Goal: Transaction & Acquisition: Purchase product/service

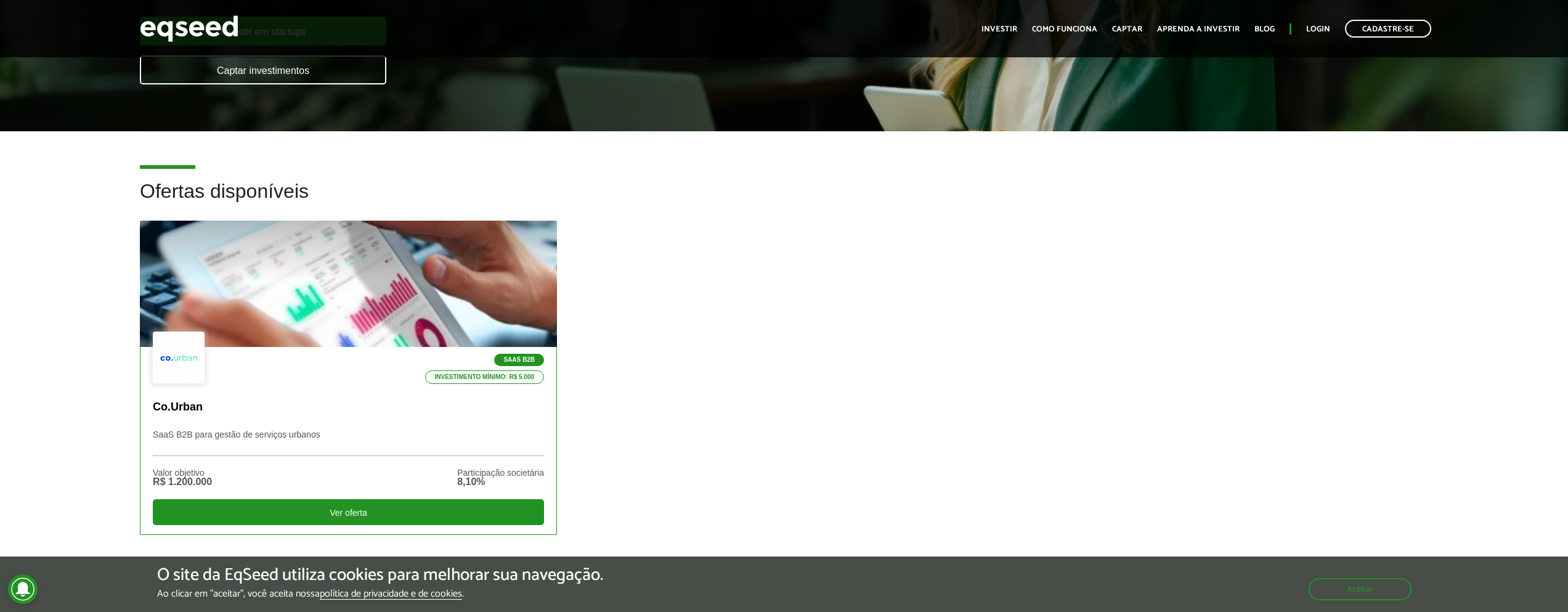
scroll to position [222, 0]
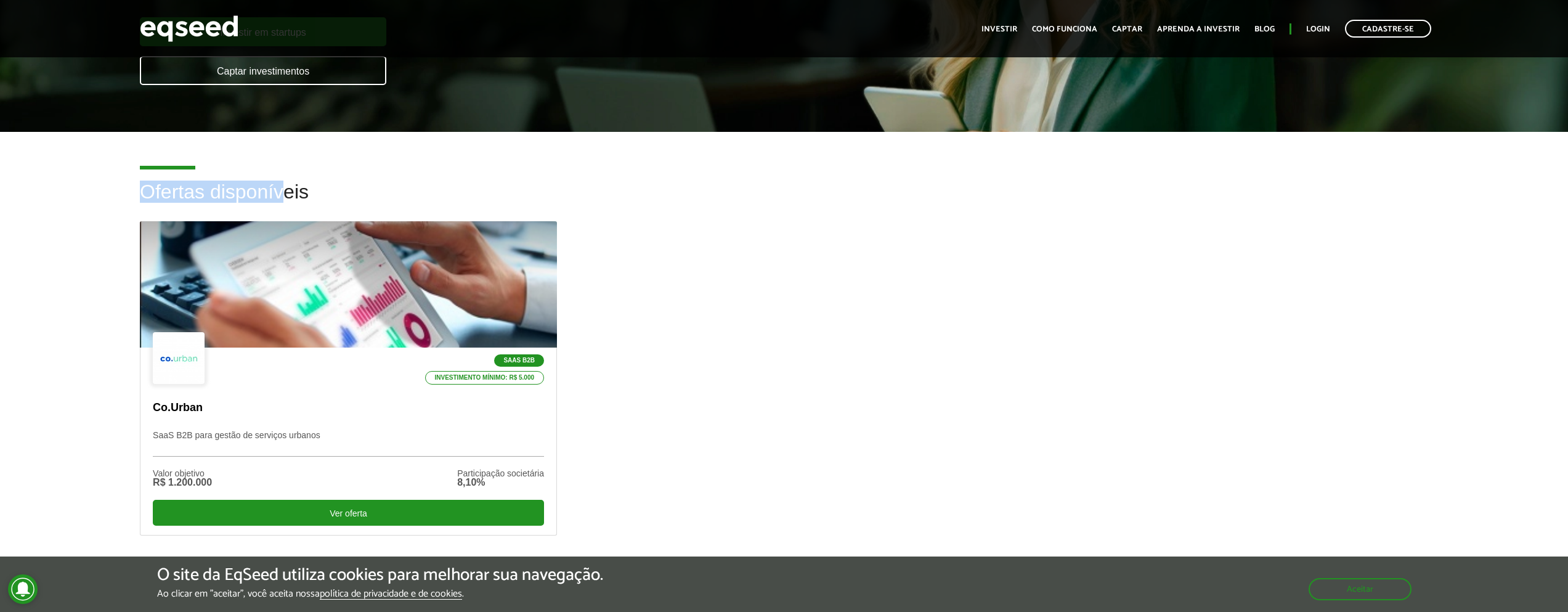
drag, startPoint x: 129, startPoint y: 194, endPoint x: 288, endPoint y: 196, distance: 159.0
click at [288, 196] on div "Ofertas disponíveis SaaS B2B Investimento mínimo: R$ 5.000 Co.Urban SaaS B2B pa…" at bounding box center [784, 378] width 1568 height 393
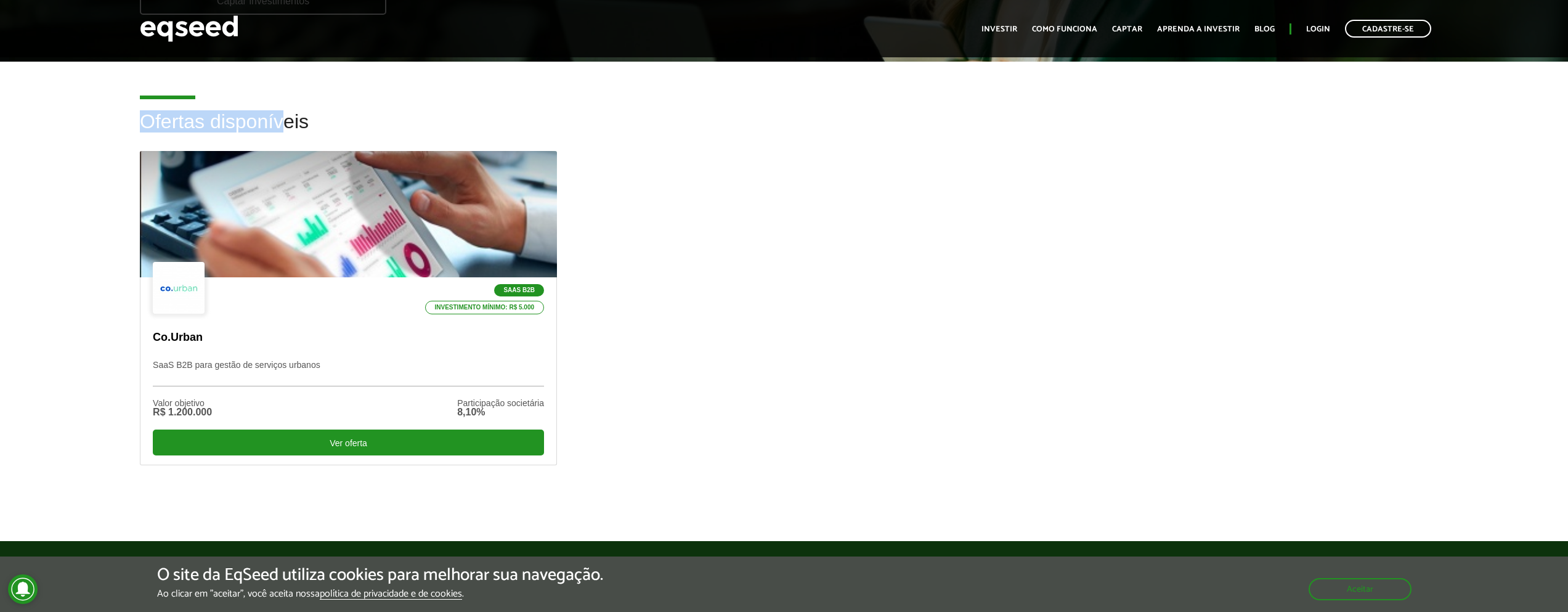
scroll to position [296, 0]
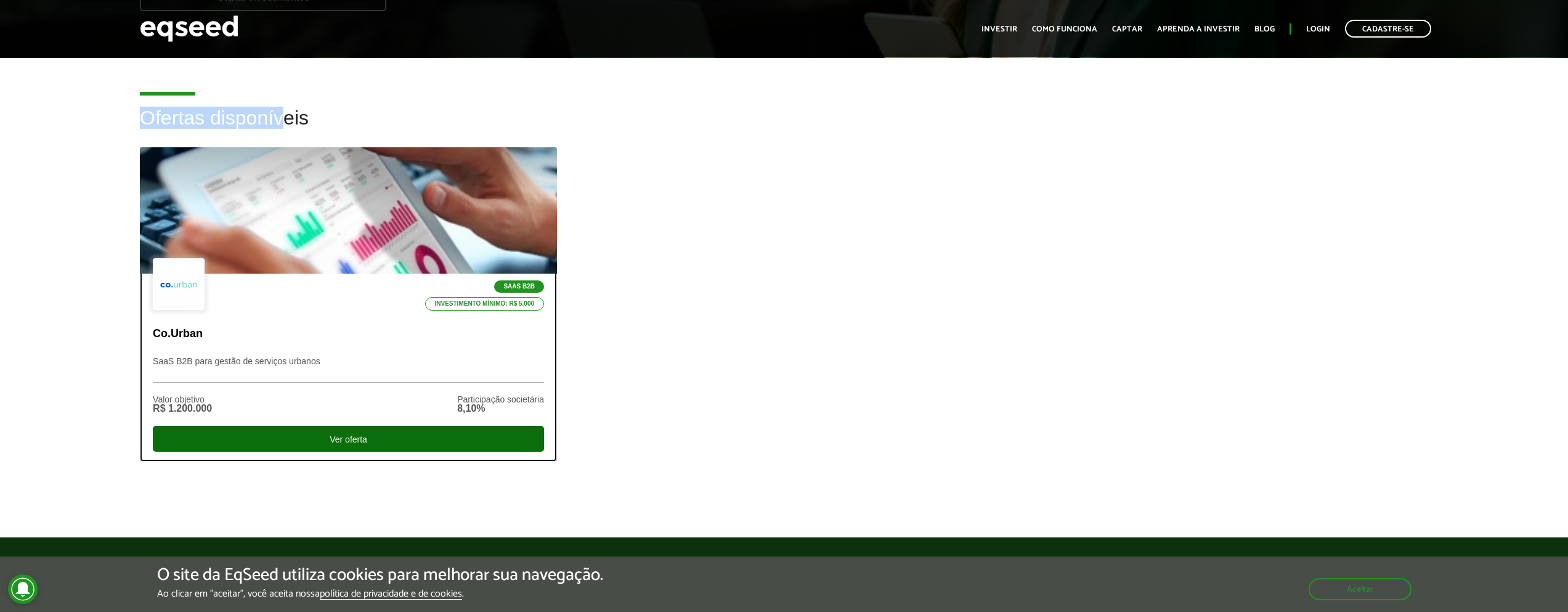
click at [348, 433] on div "Ver oferta" at bounding box center [348, 438] width 391 height 26
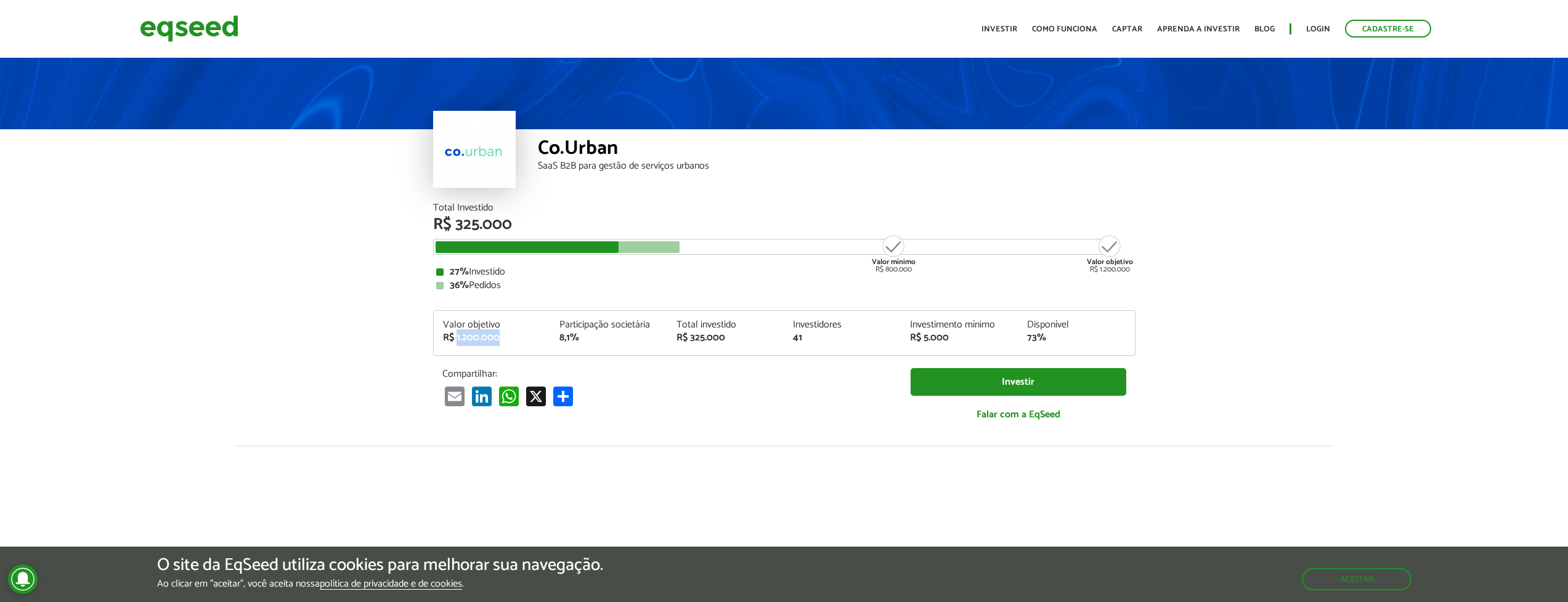
drag, startPoint x: 457, startPoint y: 337, endPoint x: 500, endPoint y: 337, distance: 43.0
click at [500, 337] on div "R$ 1.200.000" at bounding box center [492, 338] width 98 height 10
drag, startPoint x: 583, startPoint y: 336, endPoint x: 566, endPoint y: 337, distance: 17.0
click at [561, 337] on div "8,1%" at bounding box center [608, 338] width 98 height 10
drag, startPoint x: 694, startPoint y: 337, endPoint x: 663, endPoint y: 347, distance: 32.6
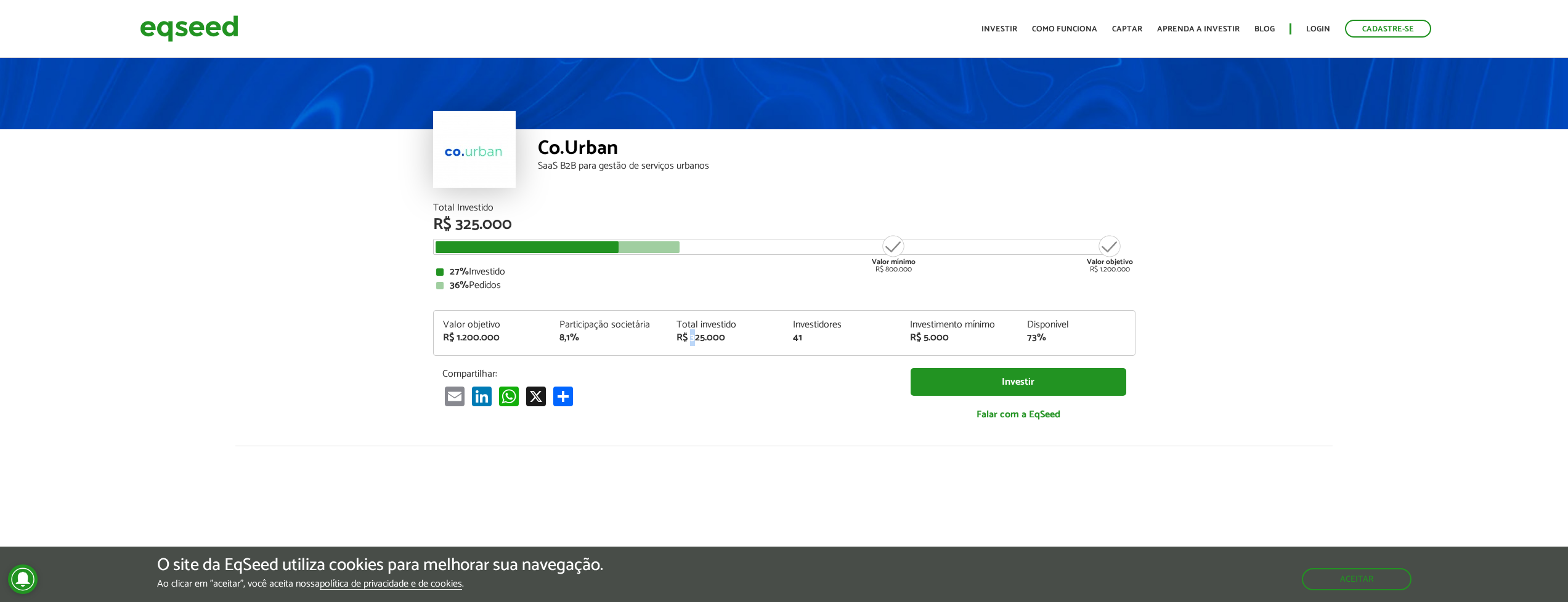
click at [690, 340] on div "R$ 325.000" at bounding box center [726, 338] width 98 height 10
click at [686, 342] on div "R$ 325.000" at bounding box center [726, 338] width 98 height 10
drag, startPoint x: 692, startPoint y: 339, endPoint x: 705, endPoint y: 337, distance: 13.2
click at [705, 337] on div "R$ 325.000" at bounding box center [726, 338] width 98 height 10
drag, startPoint x: 806, startPoint y: 337, endPoint x: 784, endPoint y: 340, distance: 22.2
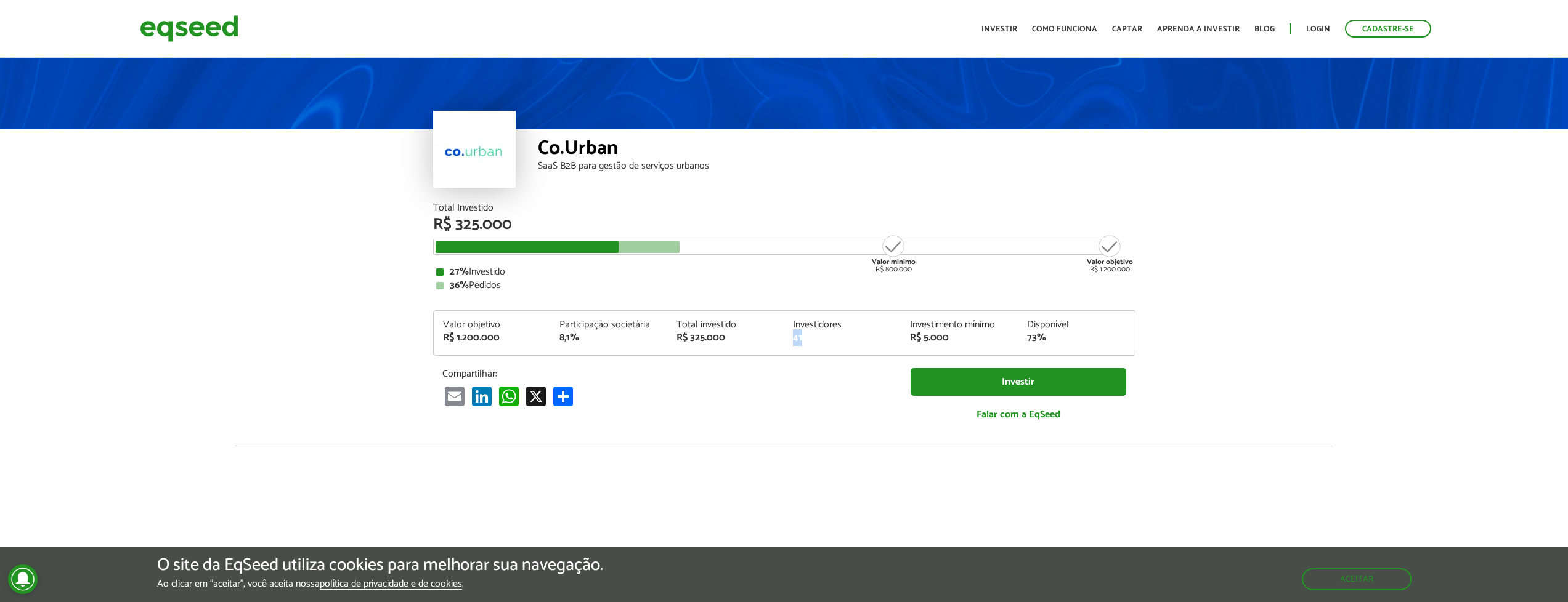
click at [785, 340] on div "Investidores 41" at bounding box center [842, 332] width 117 height 23
click at [698, 337] on div "R$ 325.000" at bounding box center [726, 338] width 98 height 10
drag, startPoint x: 691, startPoint y: 335, endPoint x: 723, endPoint y: 338, distance: 32.1
click at [723, 338] on div "R$ 325.000" at bounding box center [726, 338] width 98 height 10
